Goal: Transaction & Acquisition: Purchase product/service

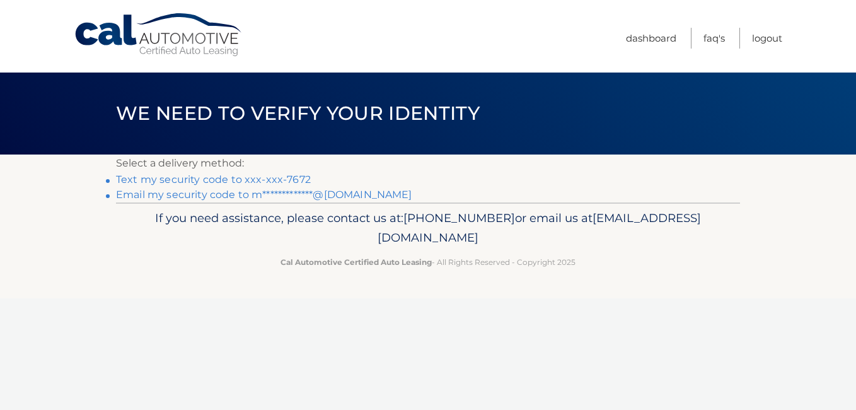
click at [250, 183] on link "Text my security code to xxx-xxx-7672" at bounding box center [213, 179] width 195 height 12
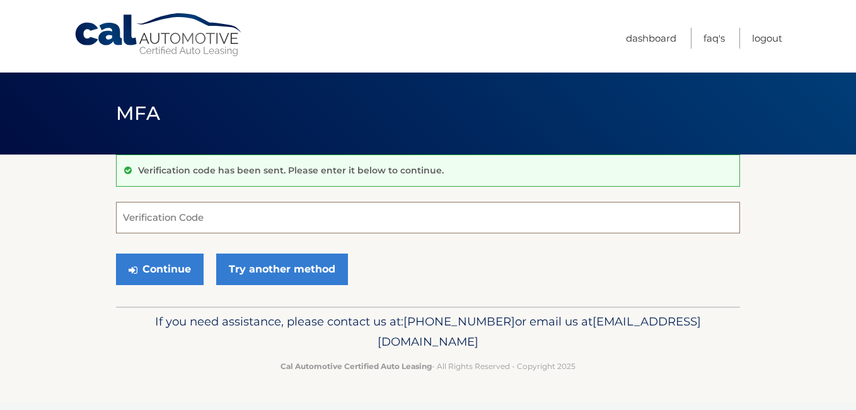
click at [181, 219] on input "Verification Code" at bounding box center [428, 218] width 624 height 32
click at [177, 223] on input "Verification Code" at bounding box center [428, 218] width 624 height 32
type input "500878"
click at [116, 253] on button "Continue" at bounding box center [160, 269] width 88 height 32
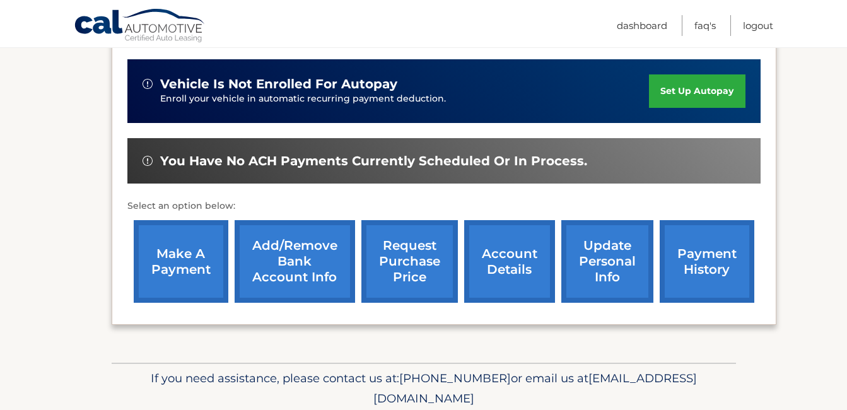
scroll to position [315, 0]
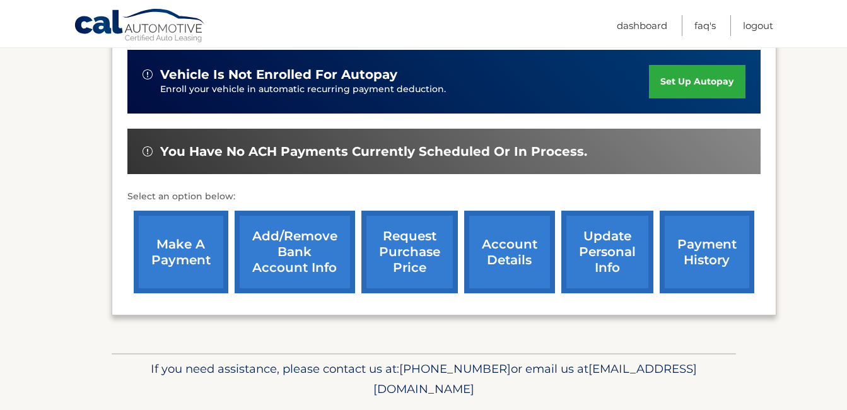
click at [156, 247] on link "make a payment" at bounding box center [181, 252] width 95 height 83
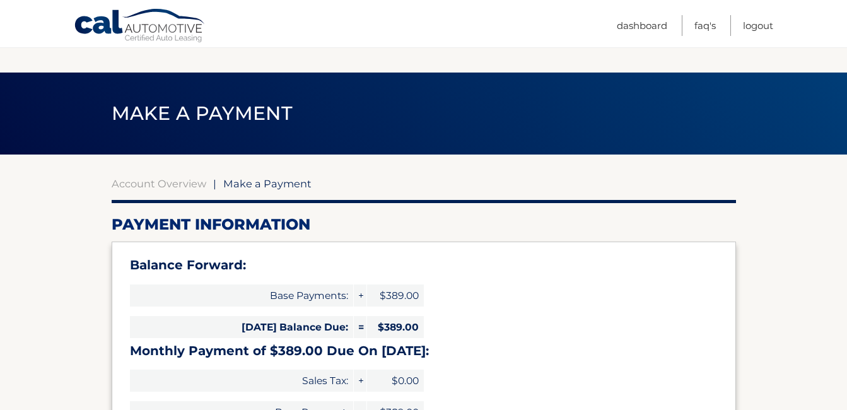
select select "MTc3Y2U0YzgtNTkzZi00MThmLWExNWItZjM4M2UwZWI4ODk0"
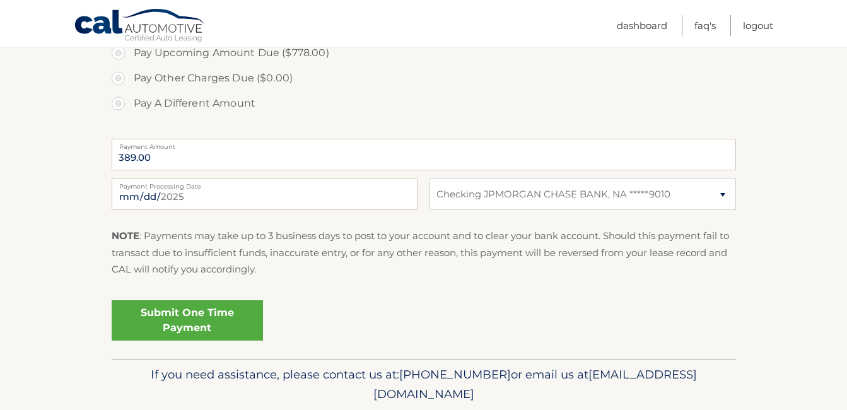
scroll to position [504, 0]
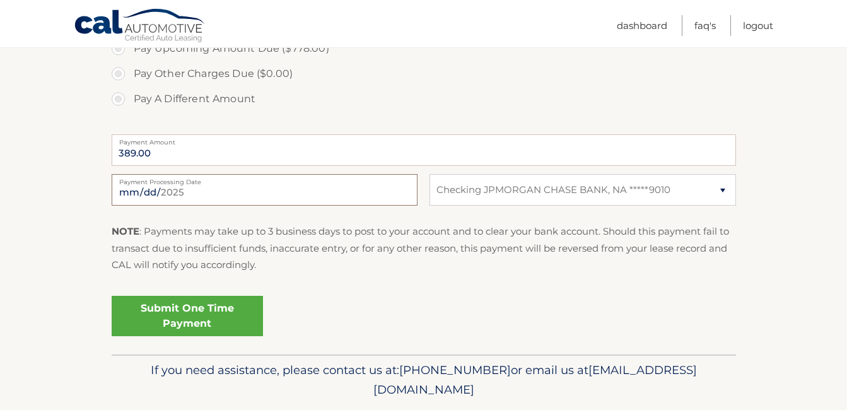
click at [183, 194] on input "[DATE]" at bounding box center [265, 190] width 306 height 32
type input "[DATE]"
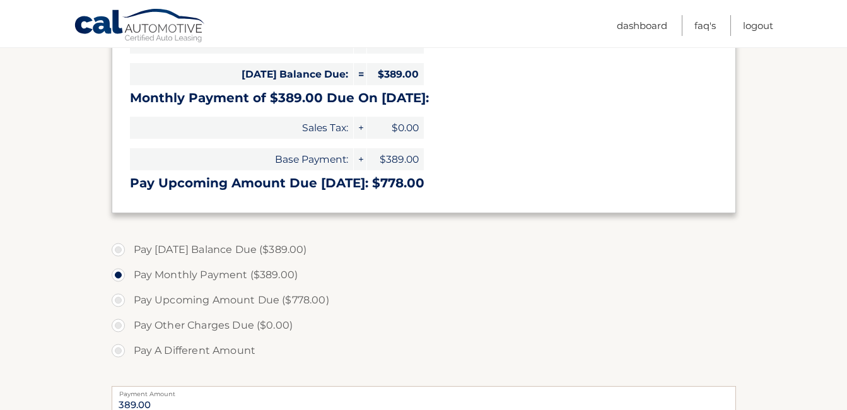
scroll to position [252, 0]
click at [118, 251] on label "Pay [DATE] Balance Due ($389.00)" at bounding box center [424, 250] width 624 height 25
click at [118, 251] on input "Pay [DATE] Balance Due ($389.00)" at bounding box center [123, 248] width 13 height 20
radio input "true"
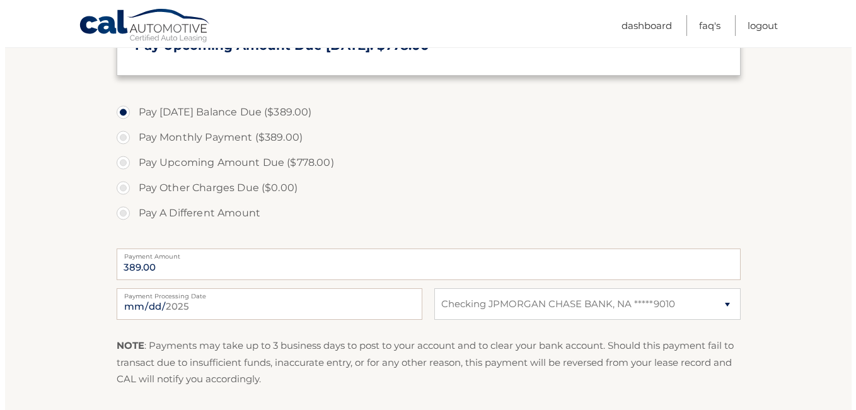
scroll to position [441, 0]
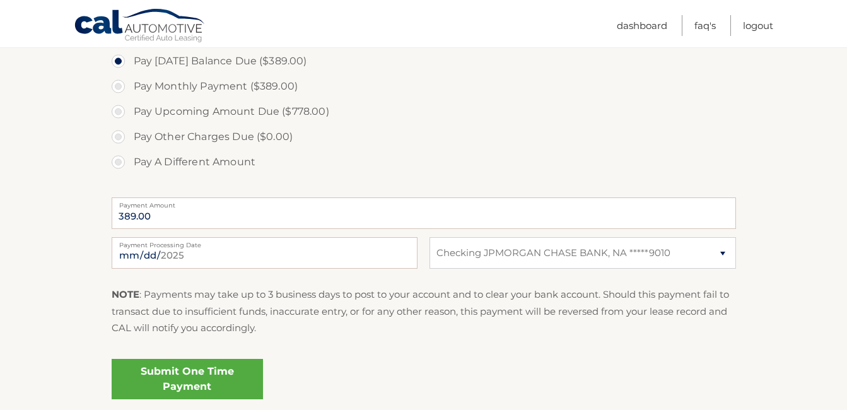
click at [182, 373] on link "Submit One Time Payment" at bounding box center [187, 379] width 151 height 40
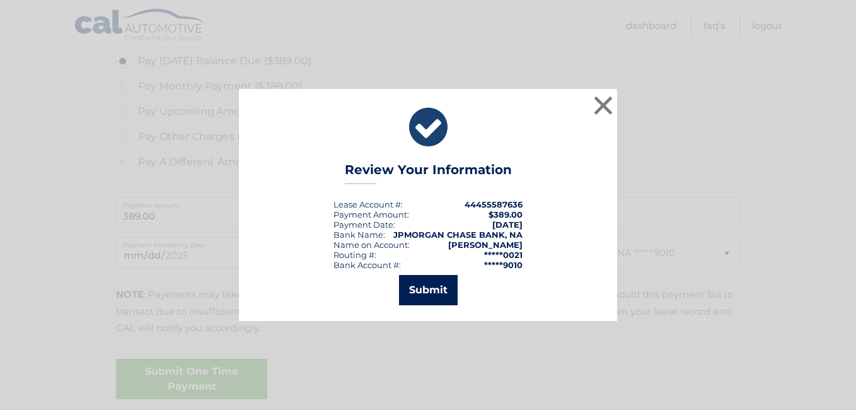
click at [431, 287] on button "Submit" at bounding box center [428, 290] width 59 height 30
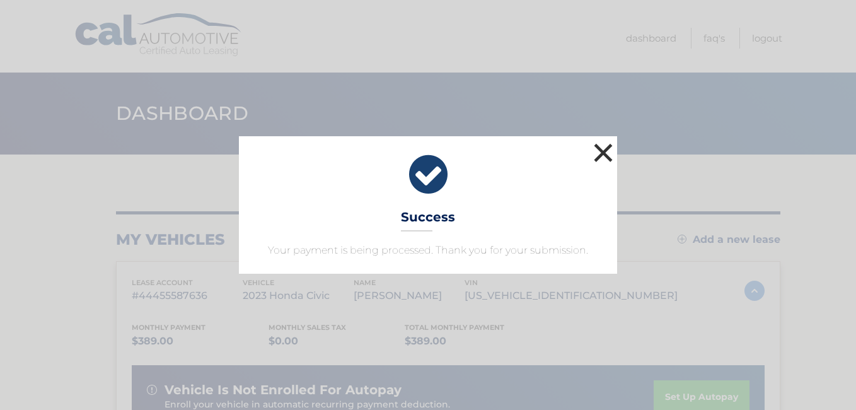
click at [600, 148] on button "×" at bounding box center [603, 152] width 25 height 25
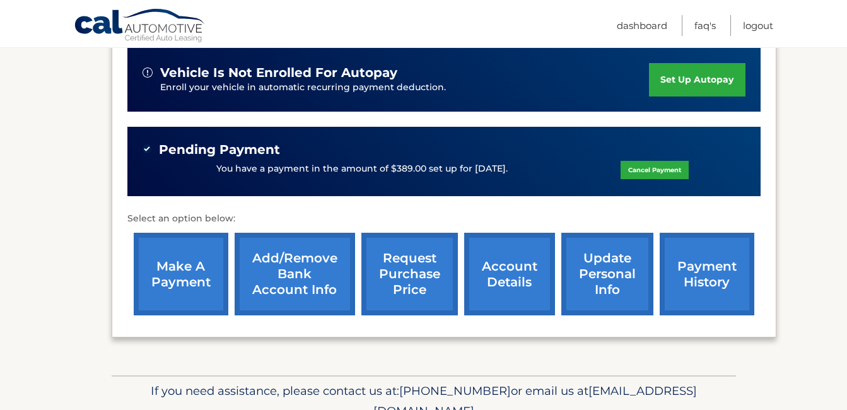
scroll to position [378, 0]
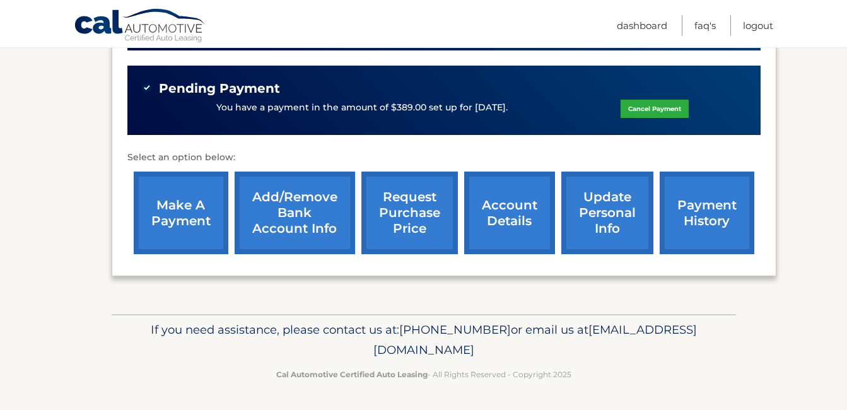
click at [704, 203] on link "payment history" at bounding box center [707, 213] width 95 height 83
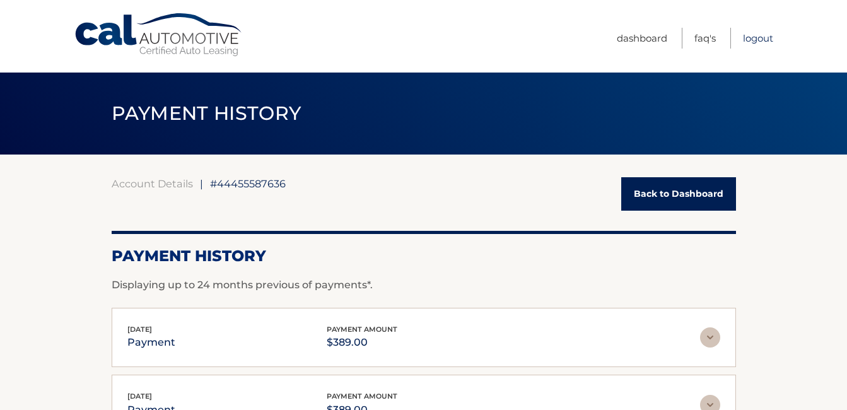
click at [764, 40] on link "Logout" at bounding box center [758, 38] width 30 height 21
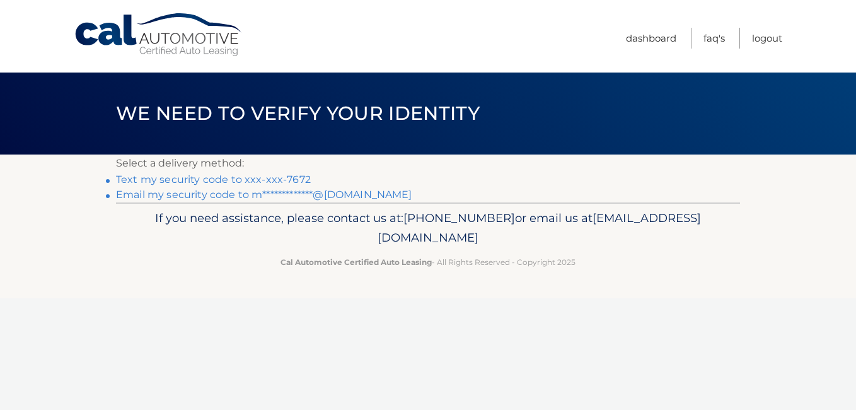
click at [209, 180] on link "Text my security code to xxx-xxx-7672" at bounding box center [213, 179] width 195 height 12
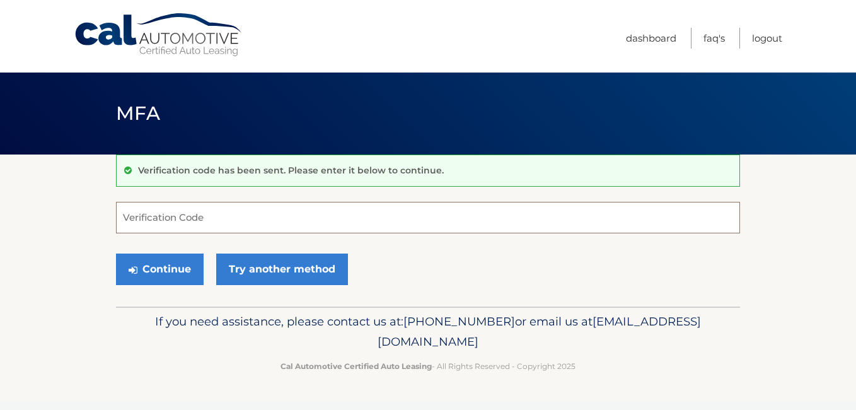
click at [133, 217] on input "Verification Code" at bounding box center [428, 218] width 624 height 32
type input "358709"
click at [116, 253] on button "Continue" at bounding box center [160, 269] width 88 height 32
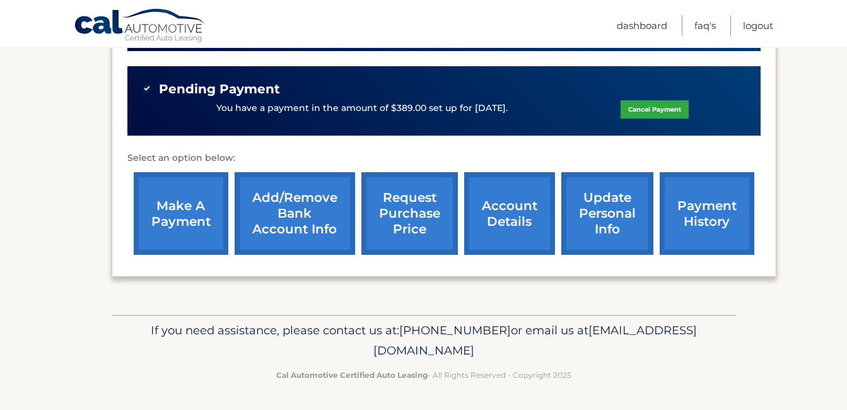
scroll to position [378, 0]
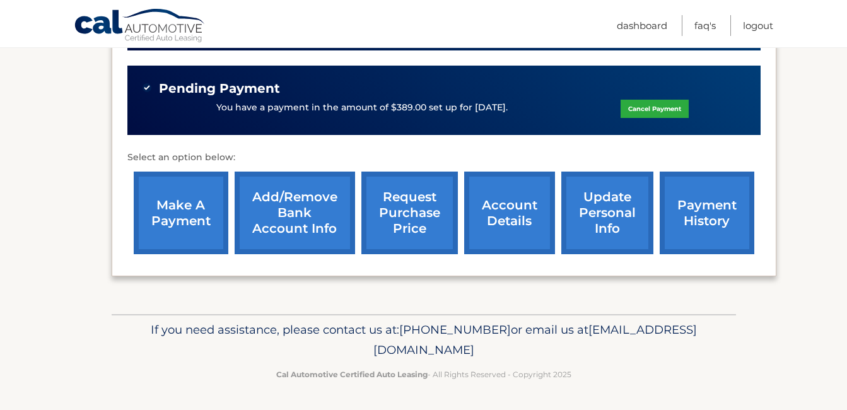
click at [697, 196] on link "payment history" at bounding box center [707, 213] width 95 height 83
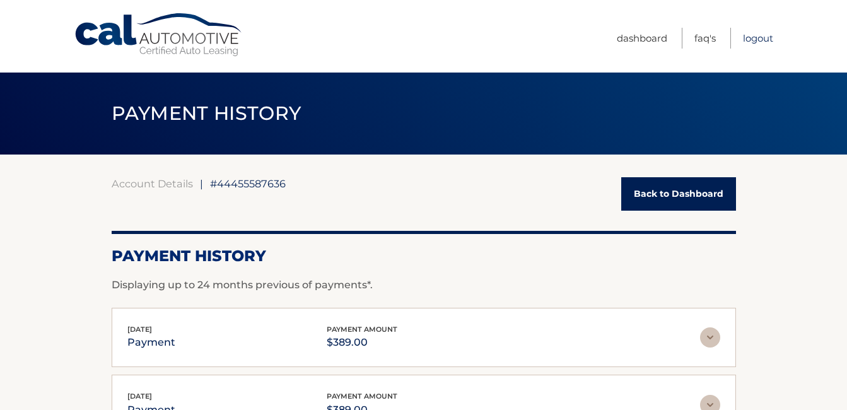
click at [759, 35] on link "Logout" at bounding box center [758, 38] width 30 height 21
